Goal: Information Seeking & Learning: Find specific page/section

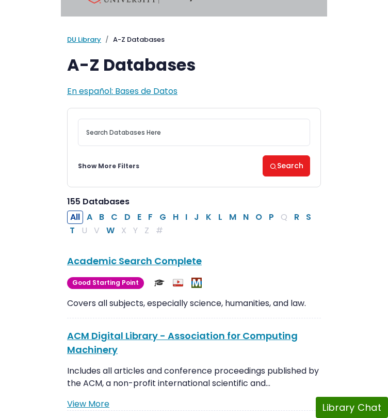
scroll to position [24, 0]
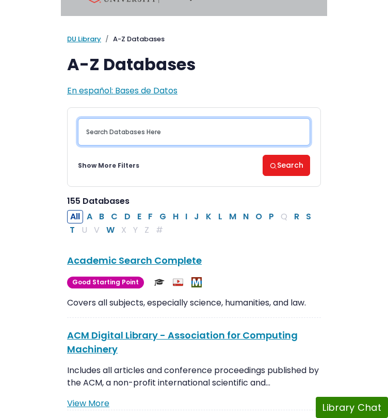
click at [181, 136] on input "Search database by title or keyword" at bounding box center [194, 131] width 232 height 27
type input "Mintel"
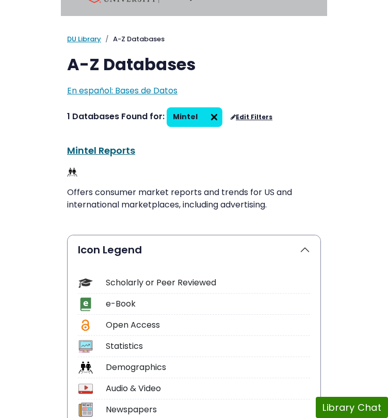
click at [112, 151] on link "Mintel Reports This link opens in a new window" at bounding box center [101, 150] width 68 height 13
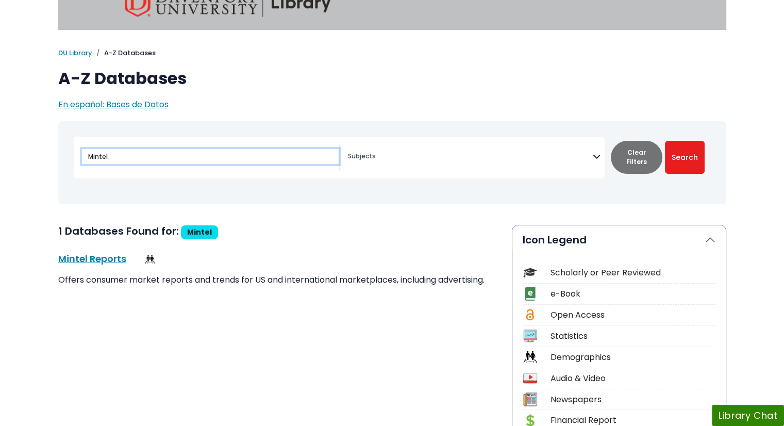
click at [266, 156] on input "Mintel" at bounding box center [210, 156] width 257 height 15
type input "M"
type input "Clar"
click at [387, 141] on button "Search" at bounding box center [685, 157] width 40 height 33
select select "Database Subject Filter"
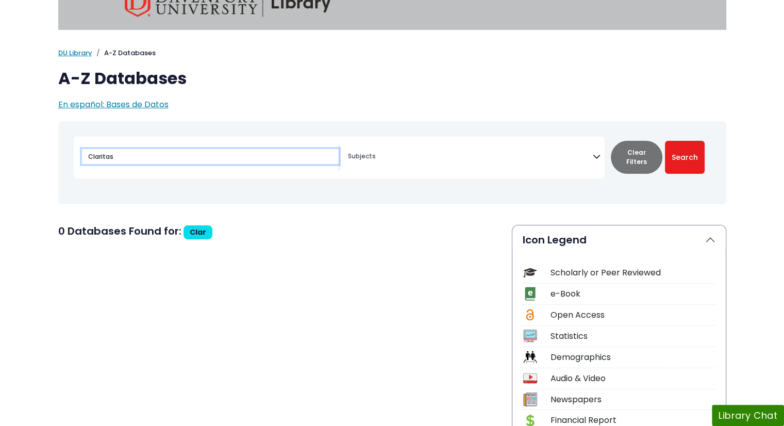
type input "Claritas"
click at [387, 141] on button "Search" at bounding box center [685, 157] width 40 height 33
select select "Database Subject Filter"
